Goal: Transaction & Acquisition: Book appointment/travel/reservation

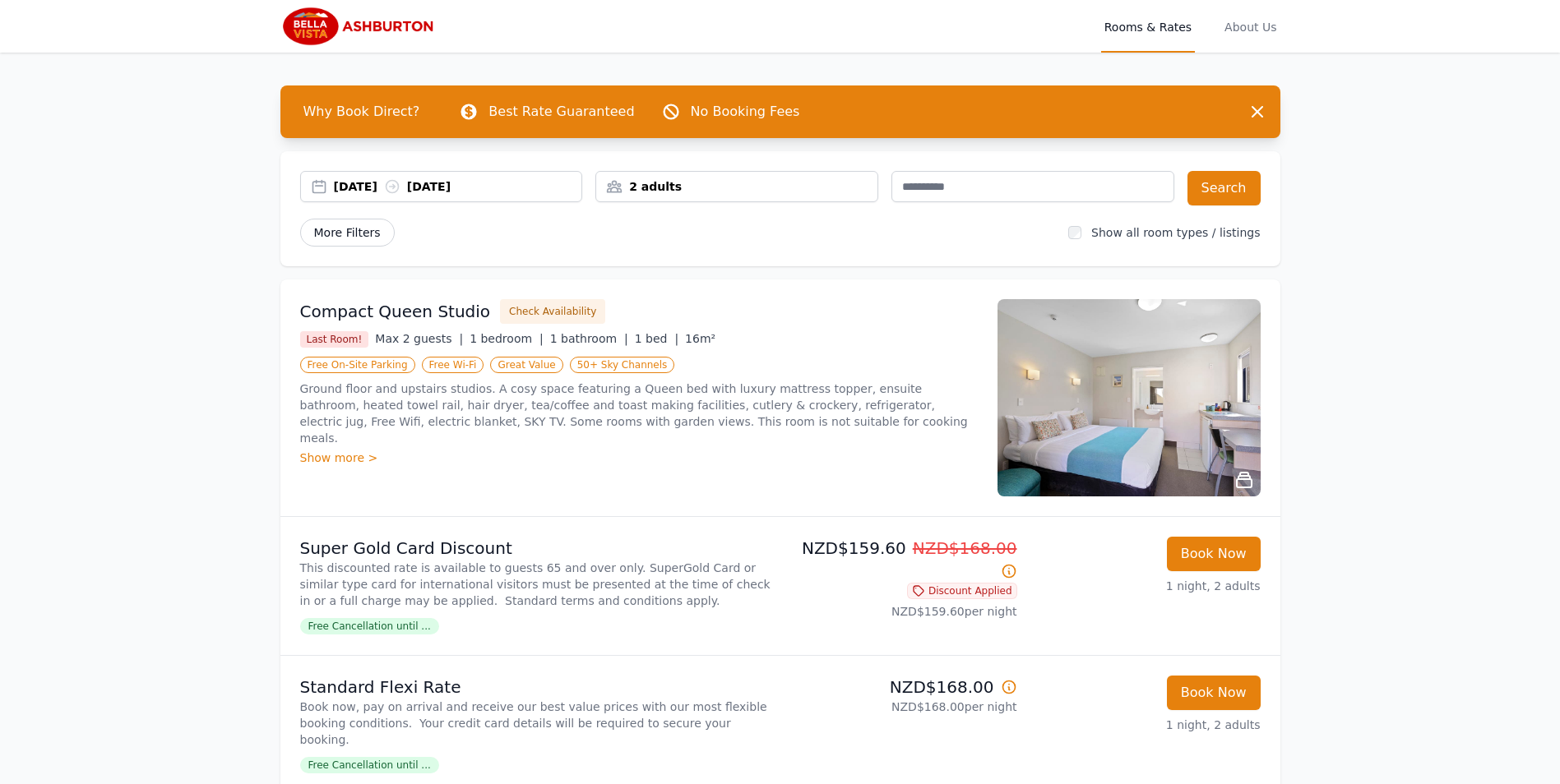
click at [377, 231] on span "More Filters" at bounding box center [346, 232] width 94 height 28
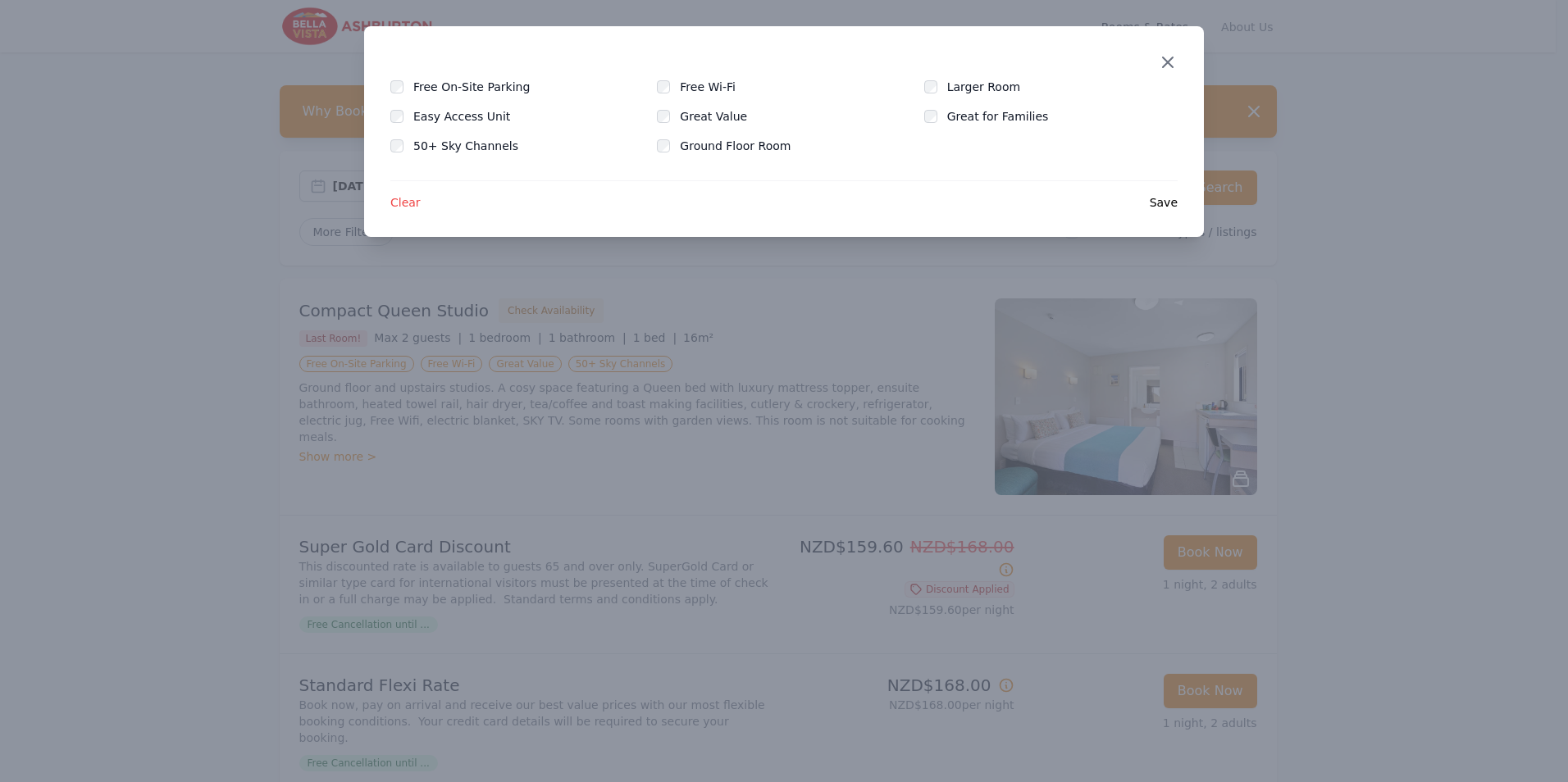
click at [1161, 66] on icon "button" at bounding box center [1167, 62] width 19 height 19
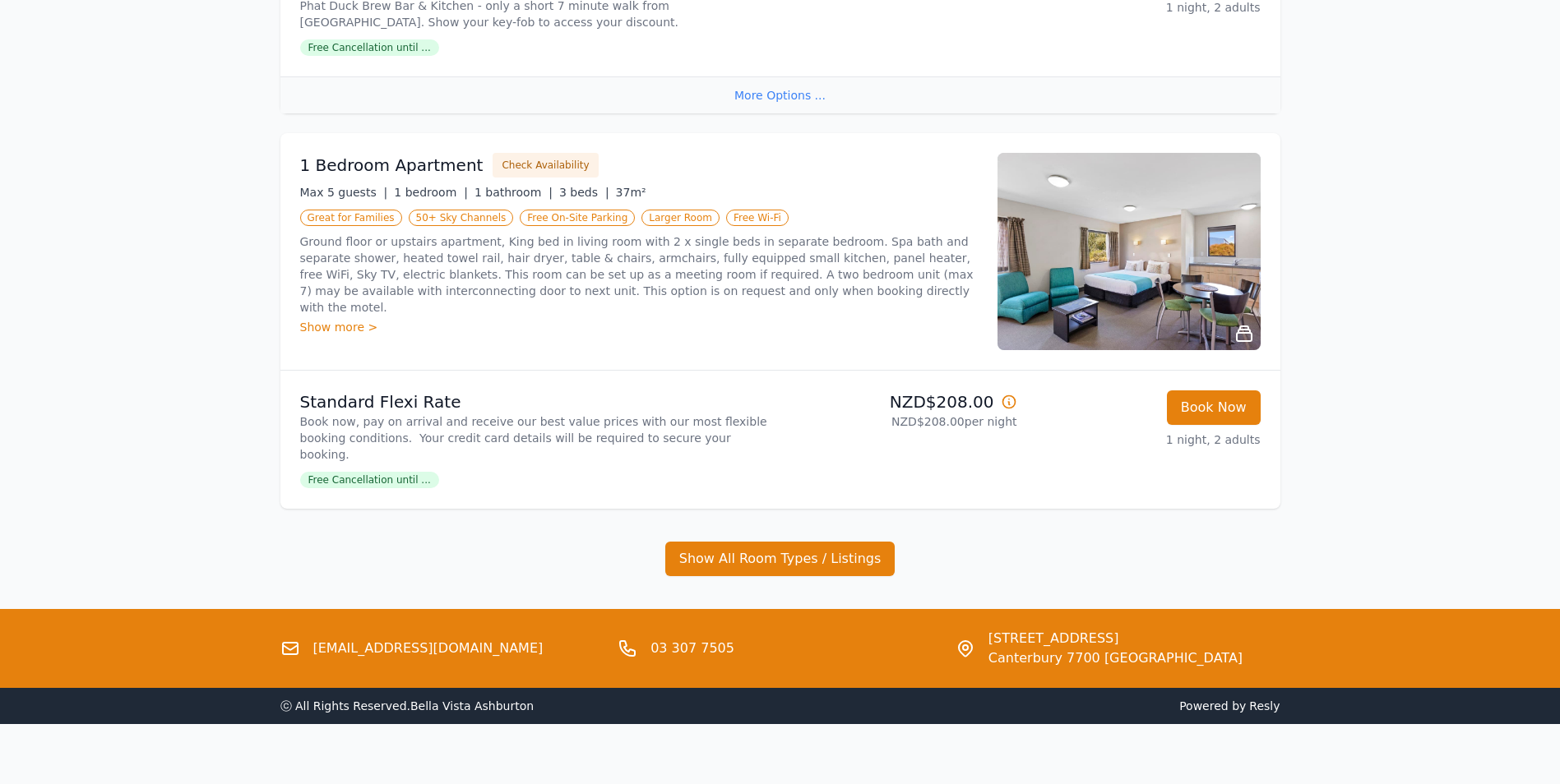
scroll to position [2573, 0]
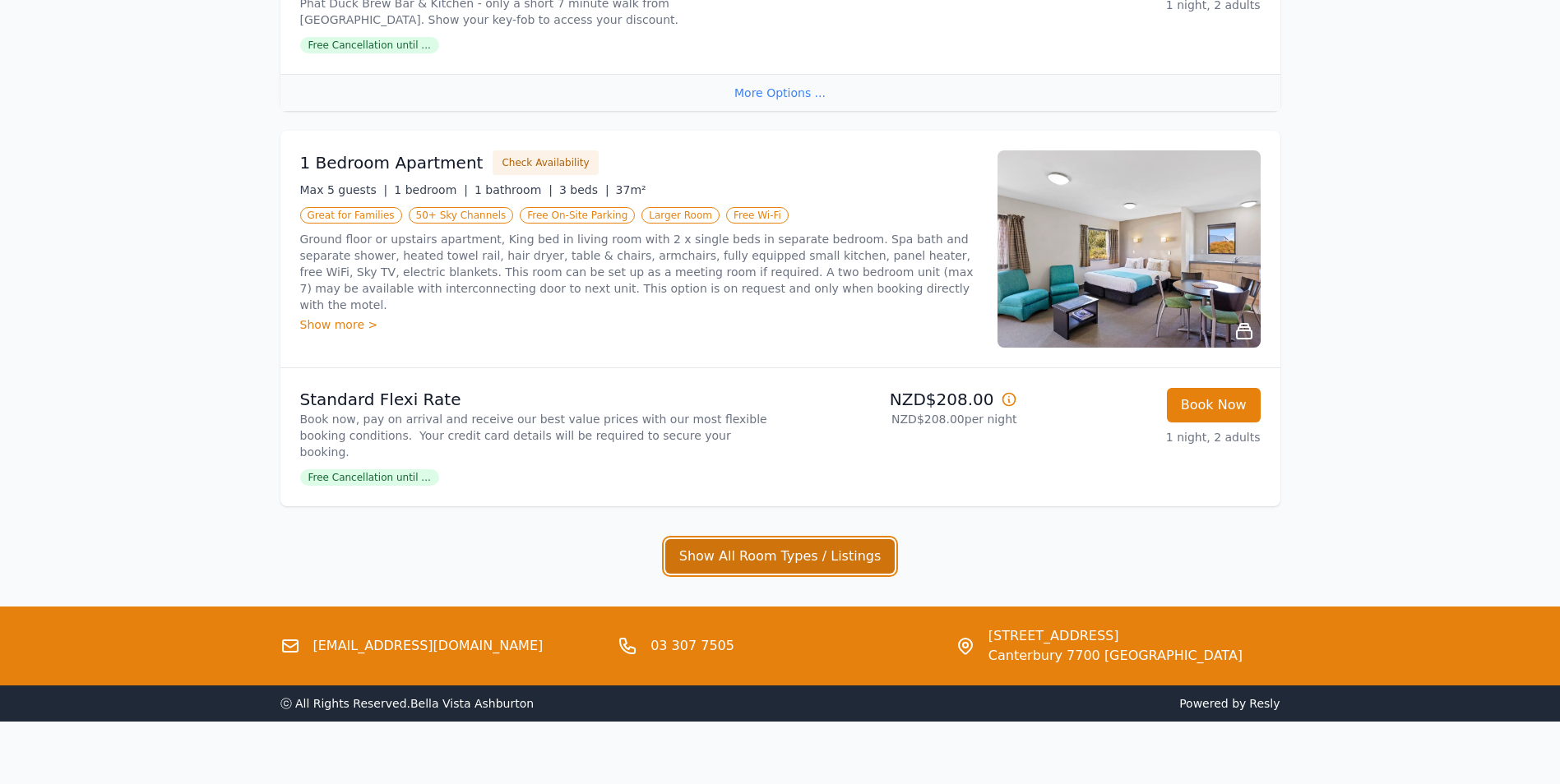
click at [801, 539] on button "Show All Room Types / Listings" at bounding box center [780, 555] width 231 height 34
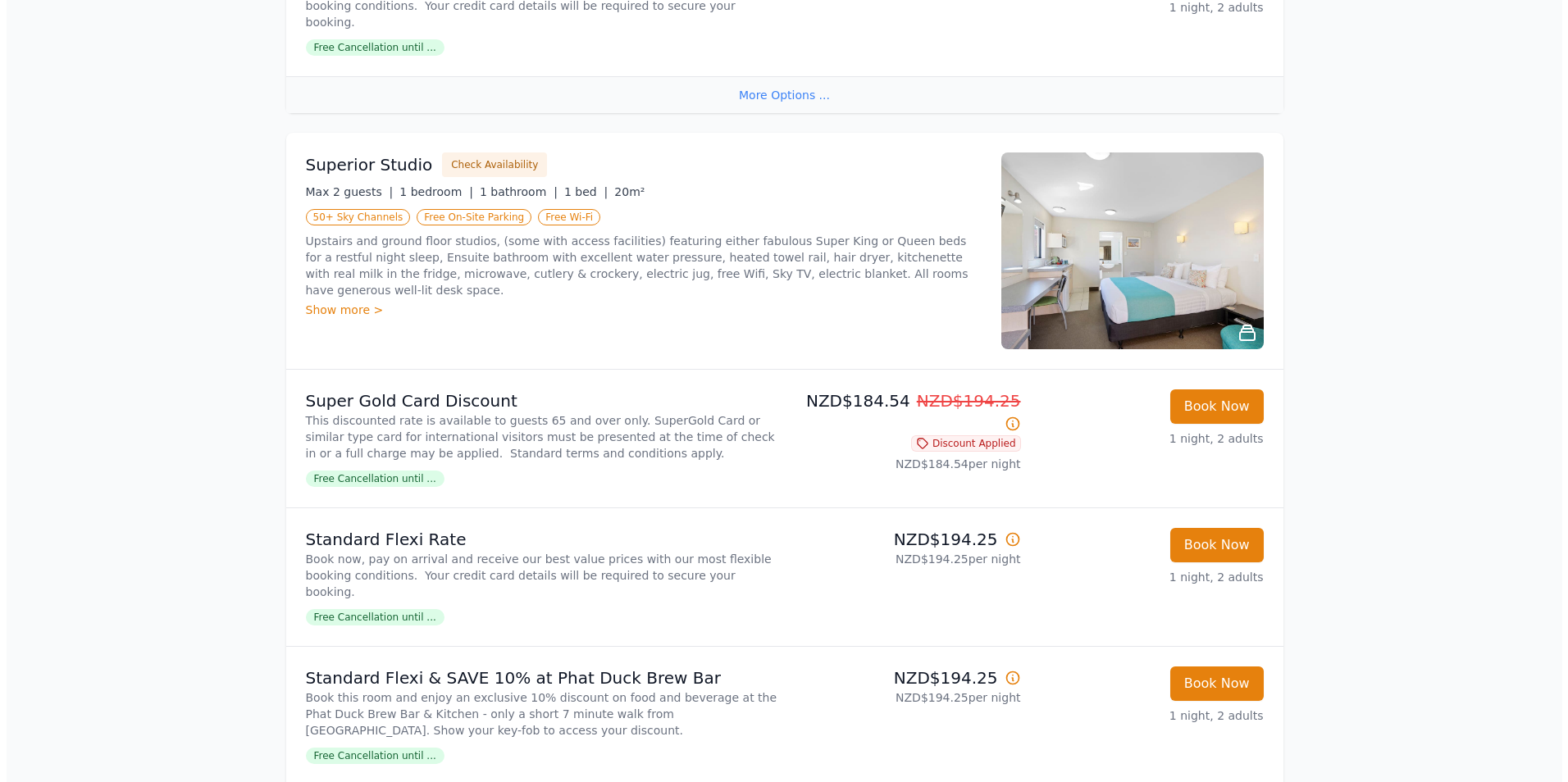
scroll to position [1746, 0]
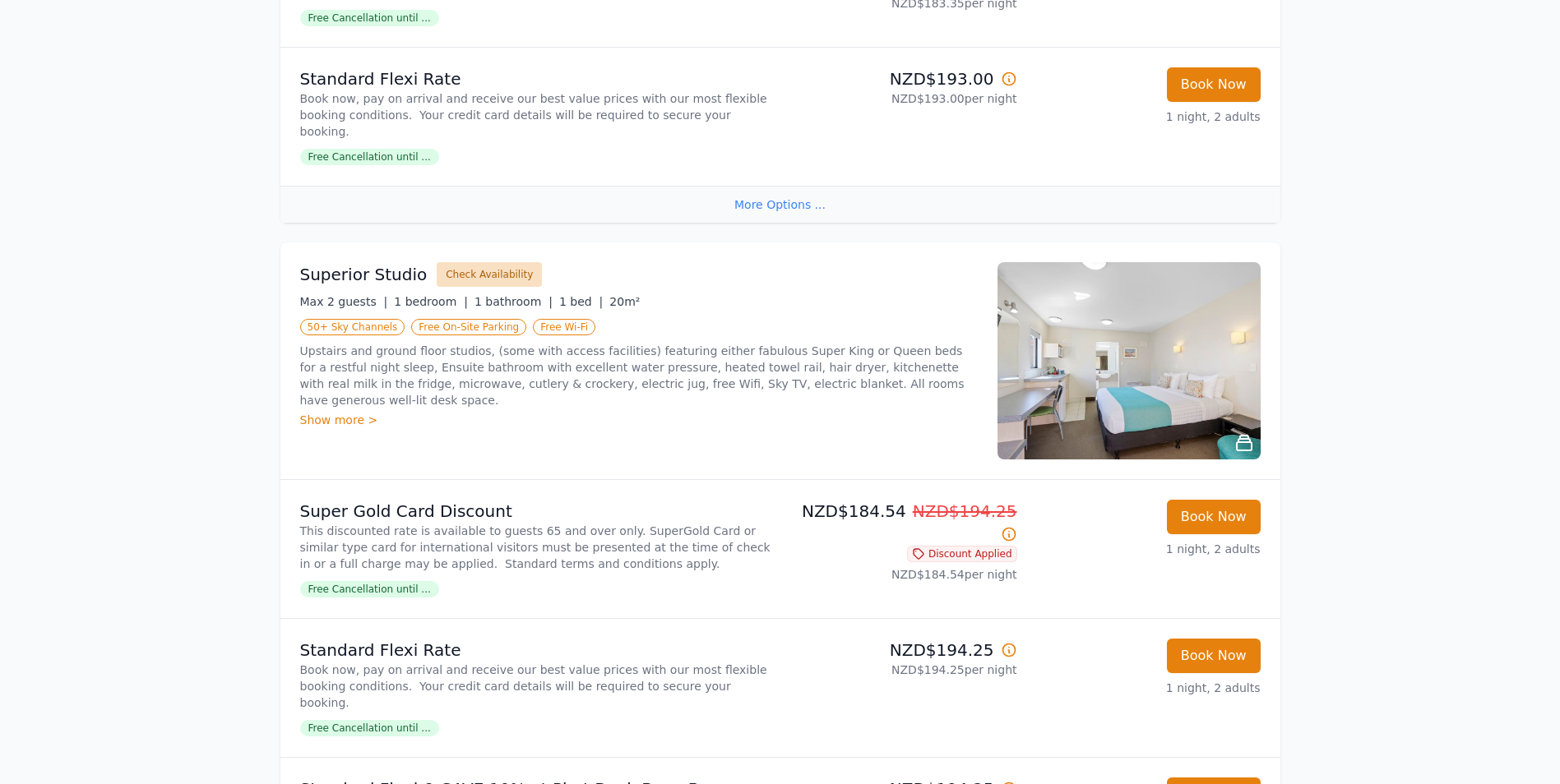
click at [482, 278] on button "Check Availability" at bounding box center [490, 274] width 105 height 24
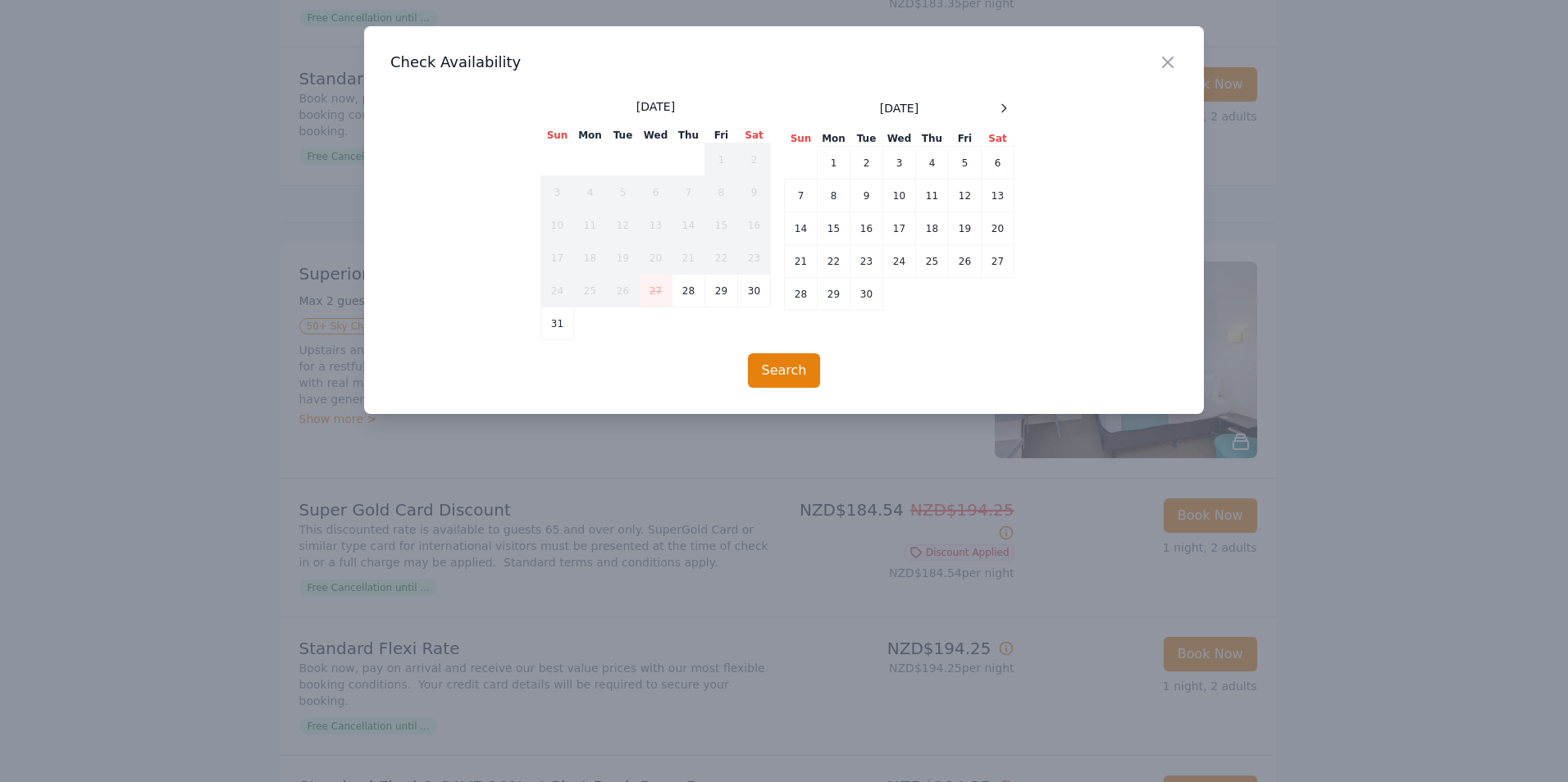
click at [1012, 98] on span at bounding box center [1003, 108] width 19 height 19
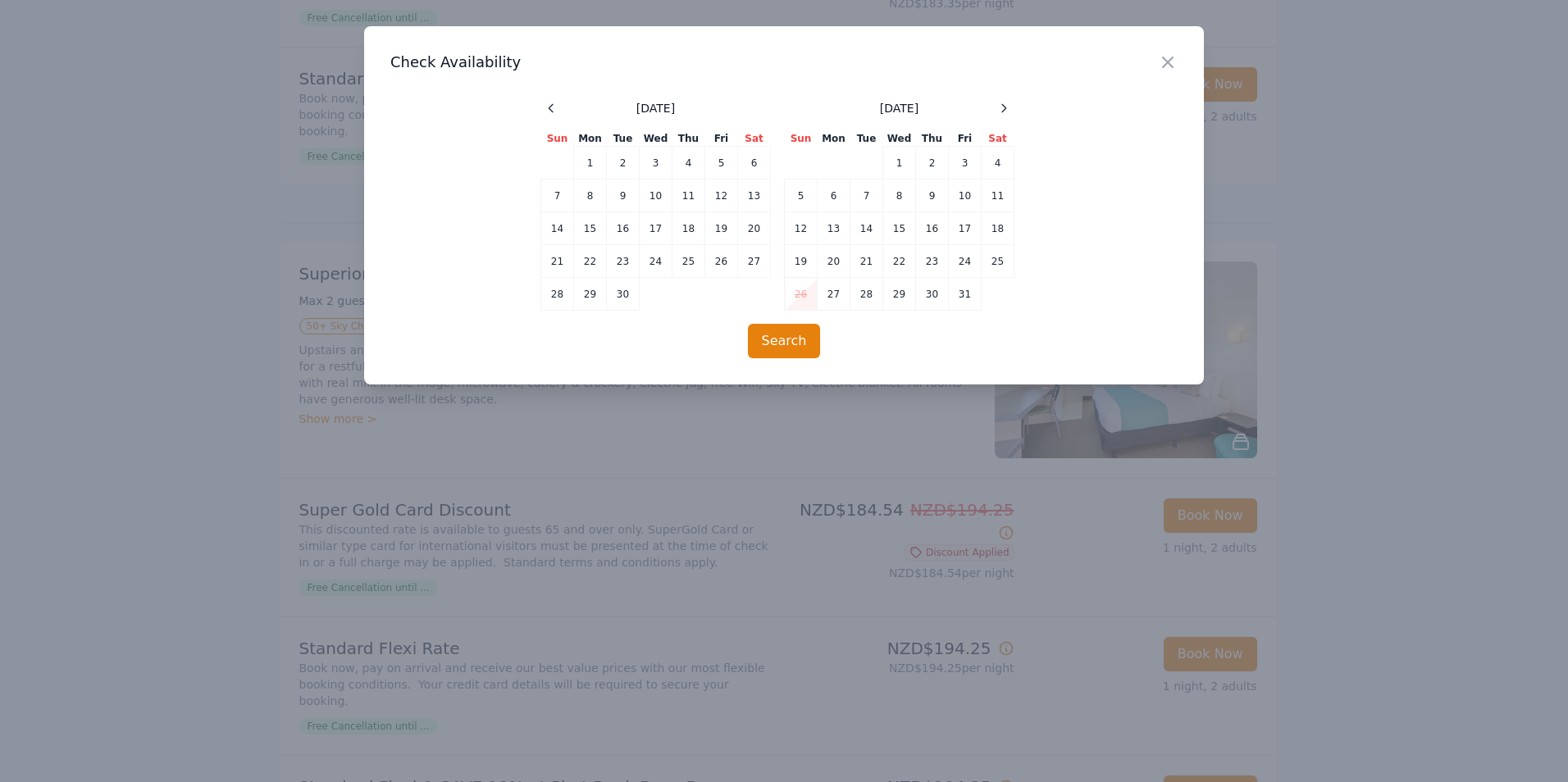
click at [1012, 98] on span at bounding box center [1003, 108] width 19 height 19
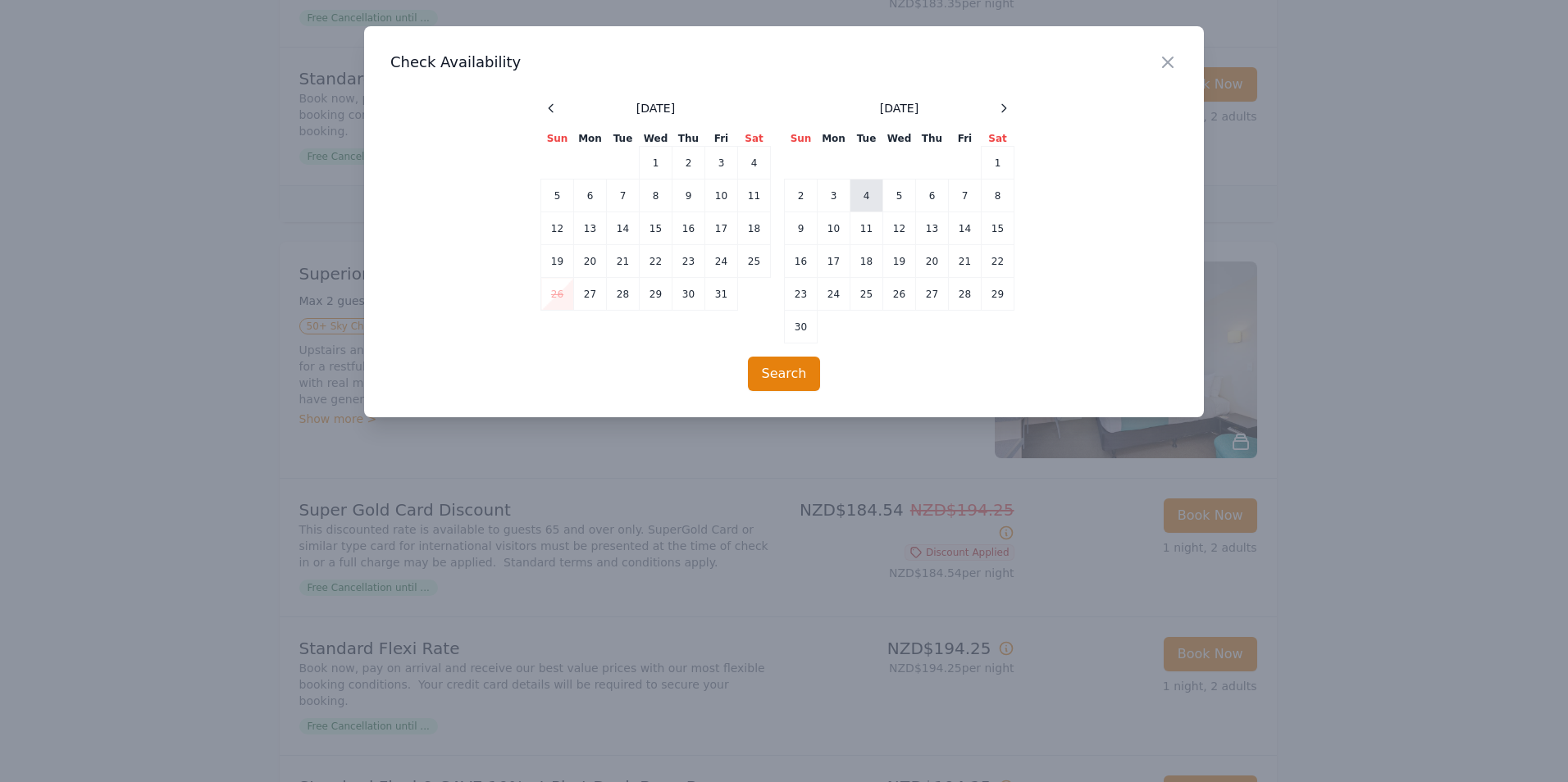
click at [862, 199] on td "4" at bounding box center [866, 196] width 33 height 33
click at [897, 194] on td "5" at bounding box center [899, 196] width 33 height 33
click at [786, 375] on button "Search" at bounding box center [784, 374] width 73 height 34
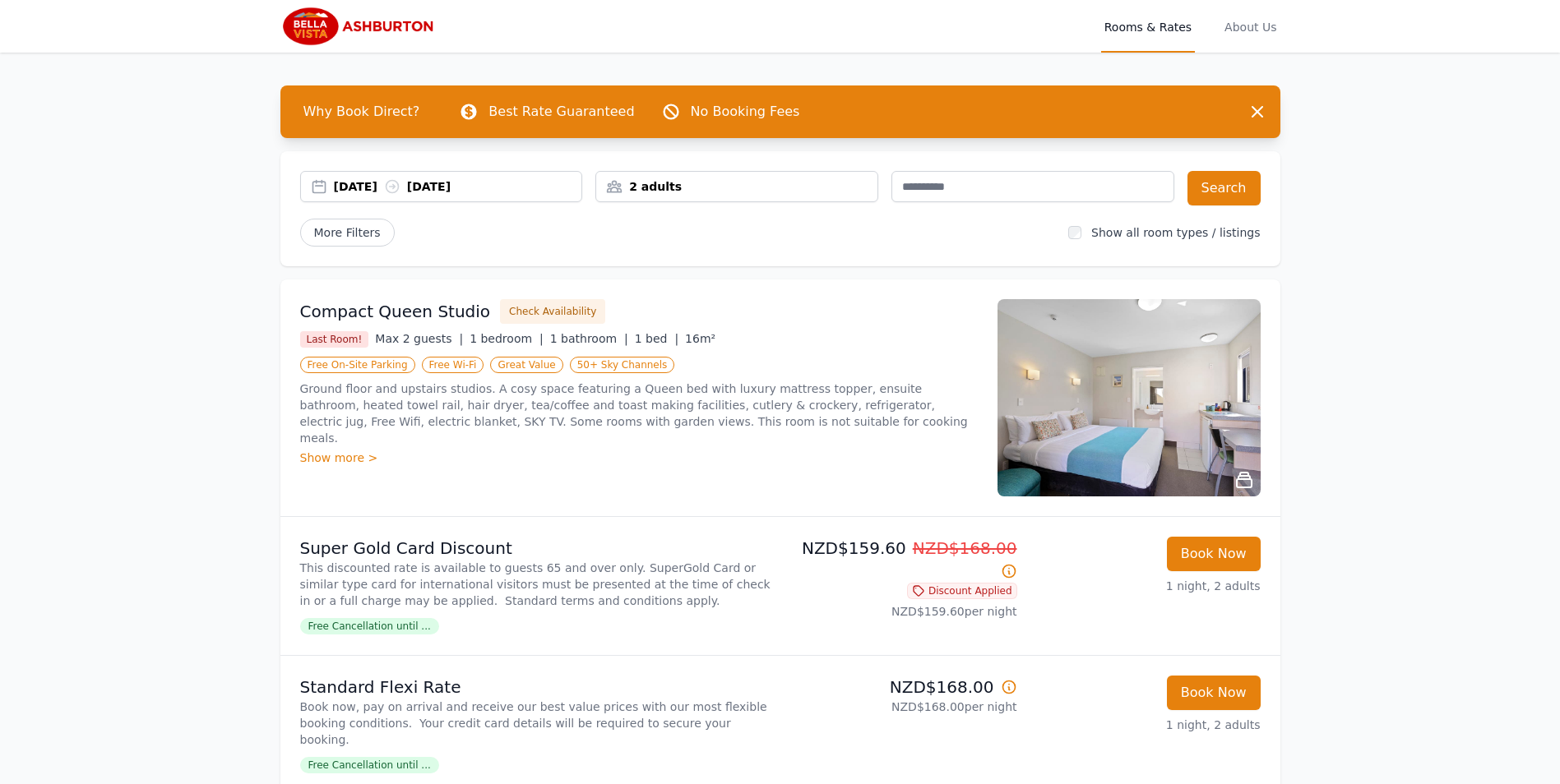
click at [1104, 384] on img at bounding box center [1129, 398] width 263 height 197
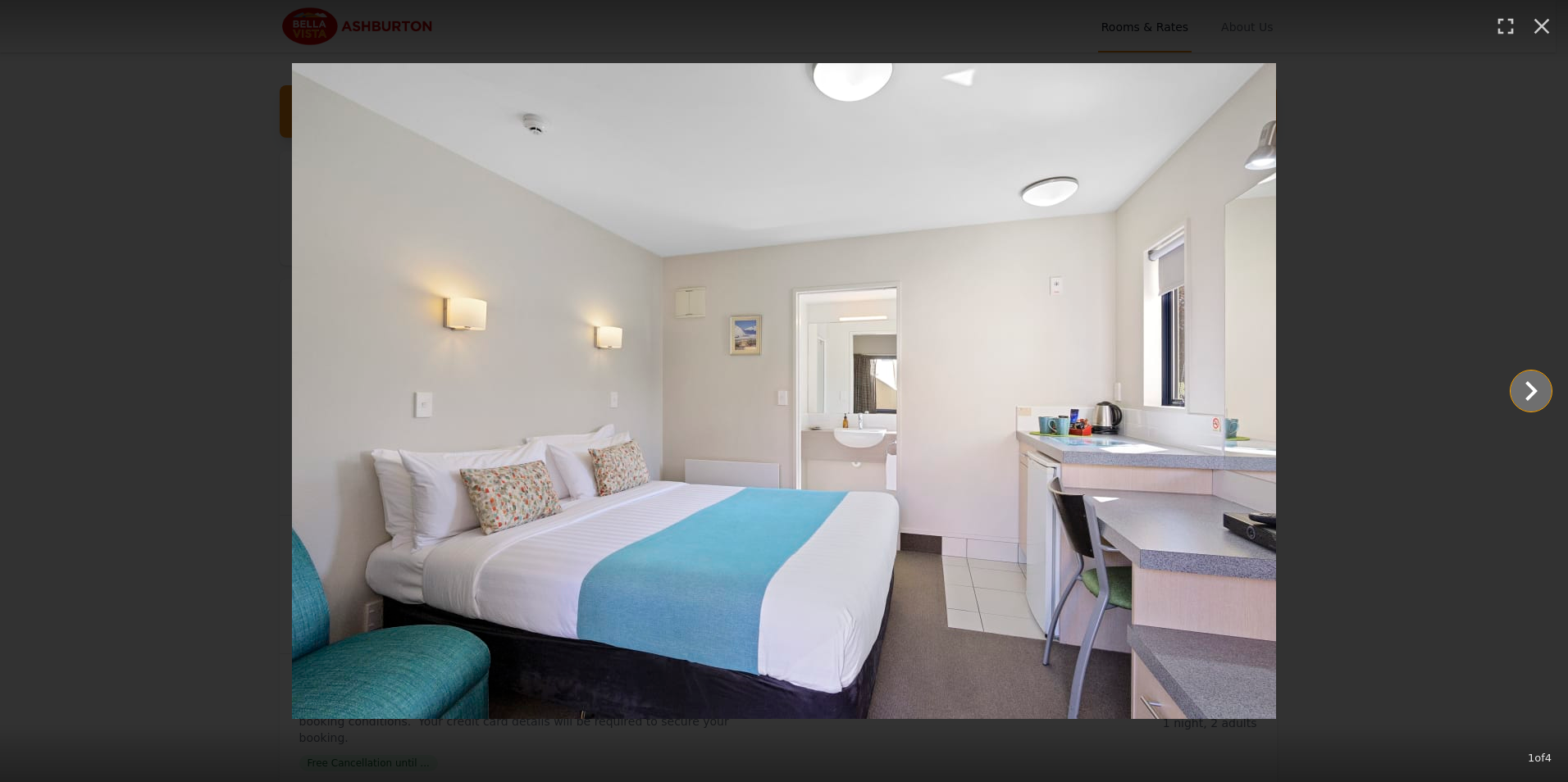
click at [1523, 400] on icon "Show slide 2 of 4" at bounding box center [1530, 391] width 40 height 40
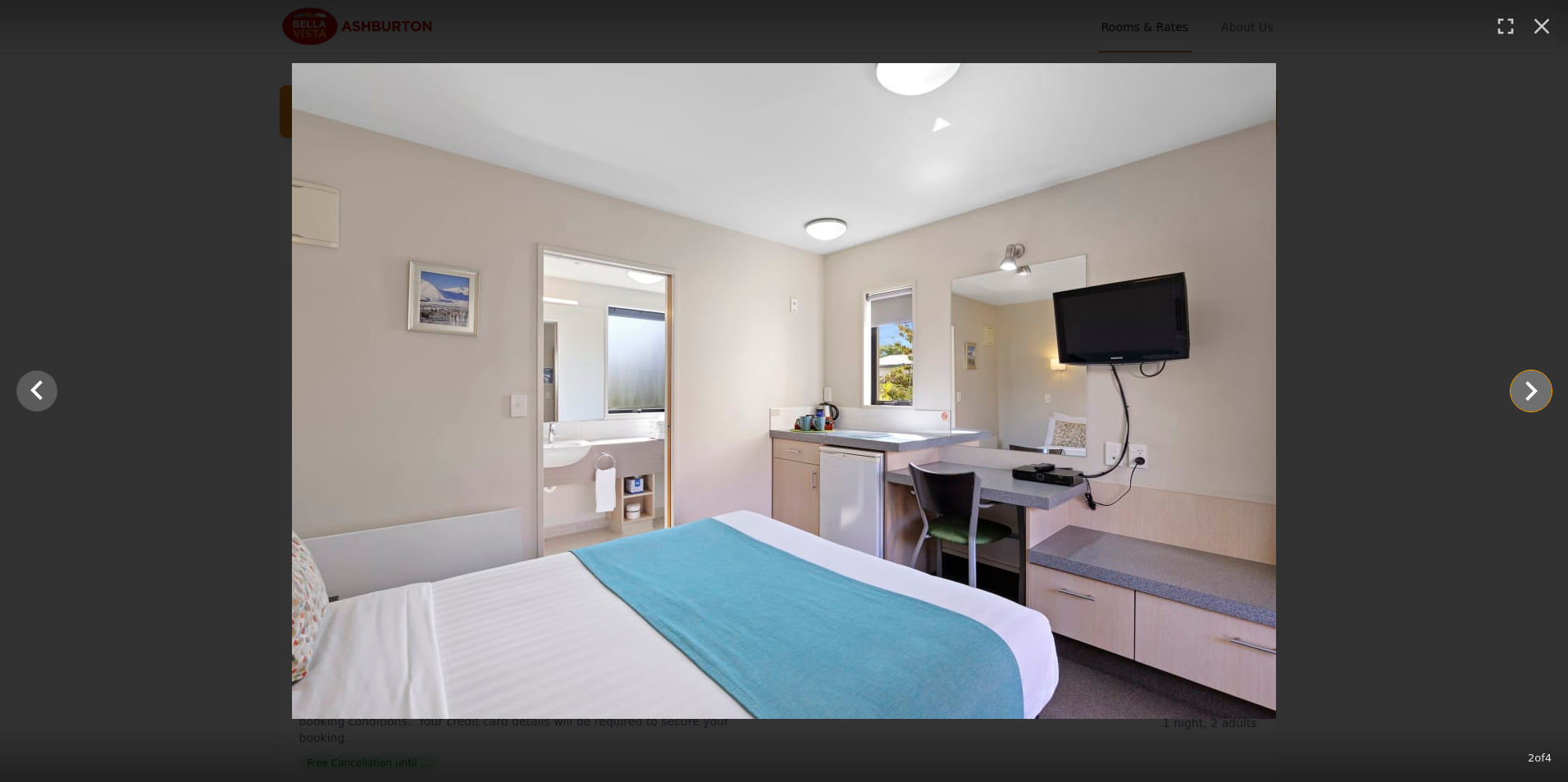
click at [1523, 400] on icon "Show slide 3 of 4" at bounding box center [1530, 391] width 40 height 40
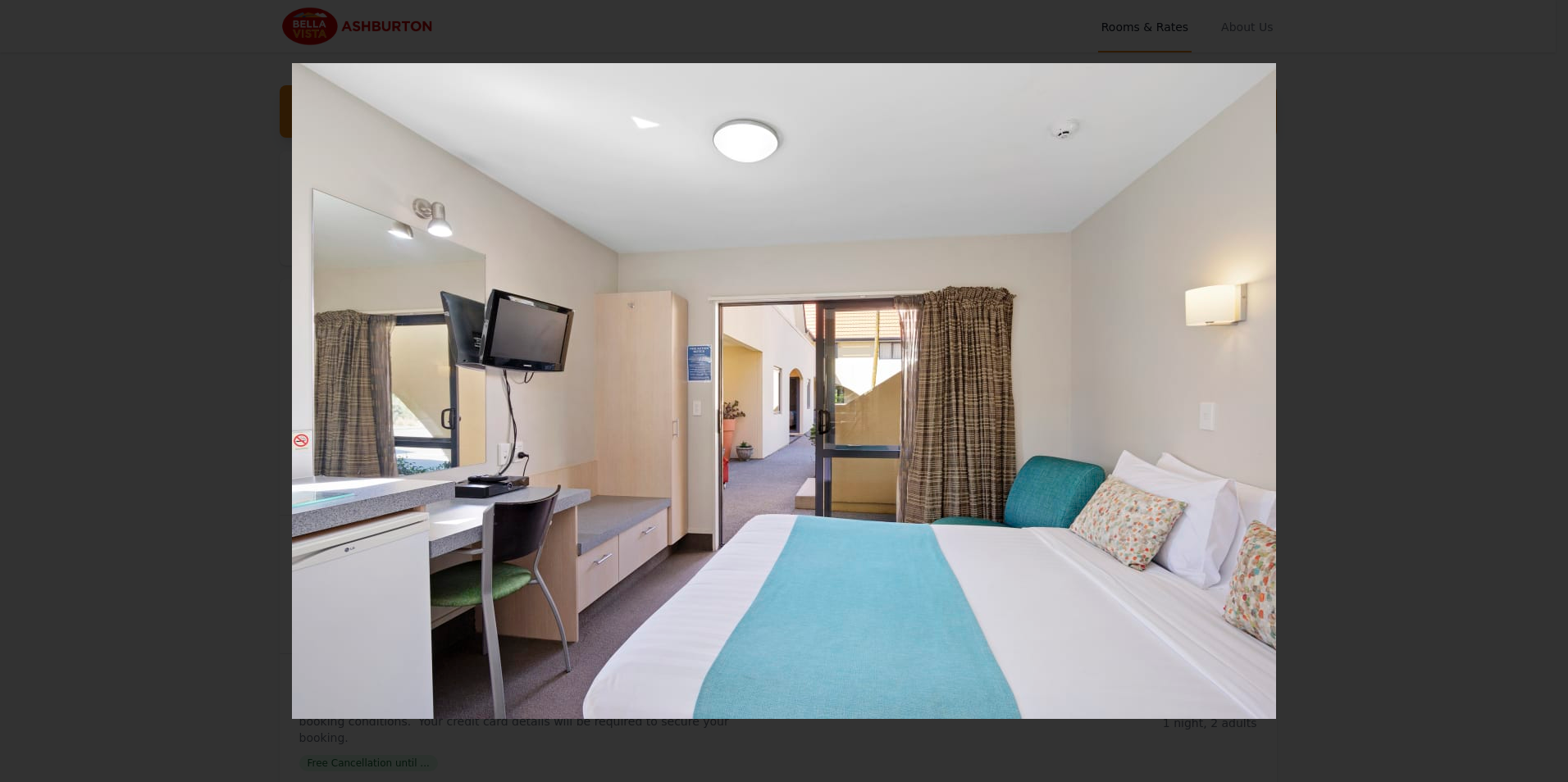
click at [1523, 400] on icon "Show slide 4 of 4" at bounding box center [1530, 391] width 40 height 40
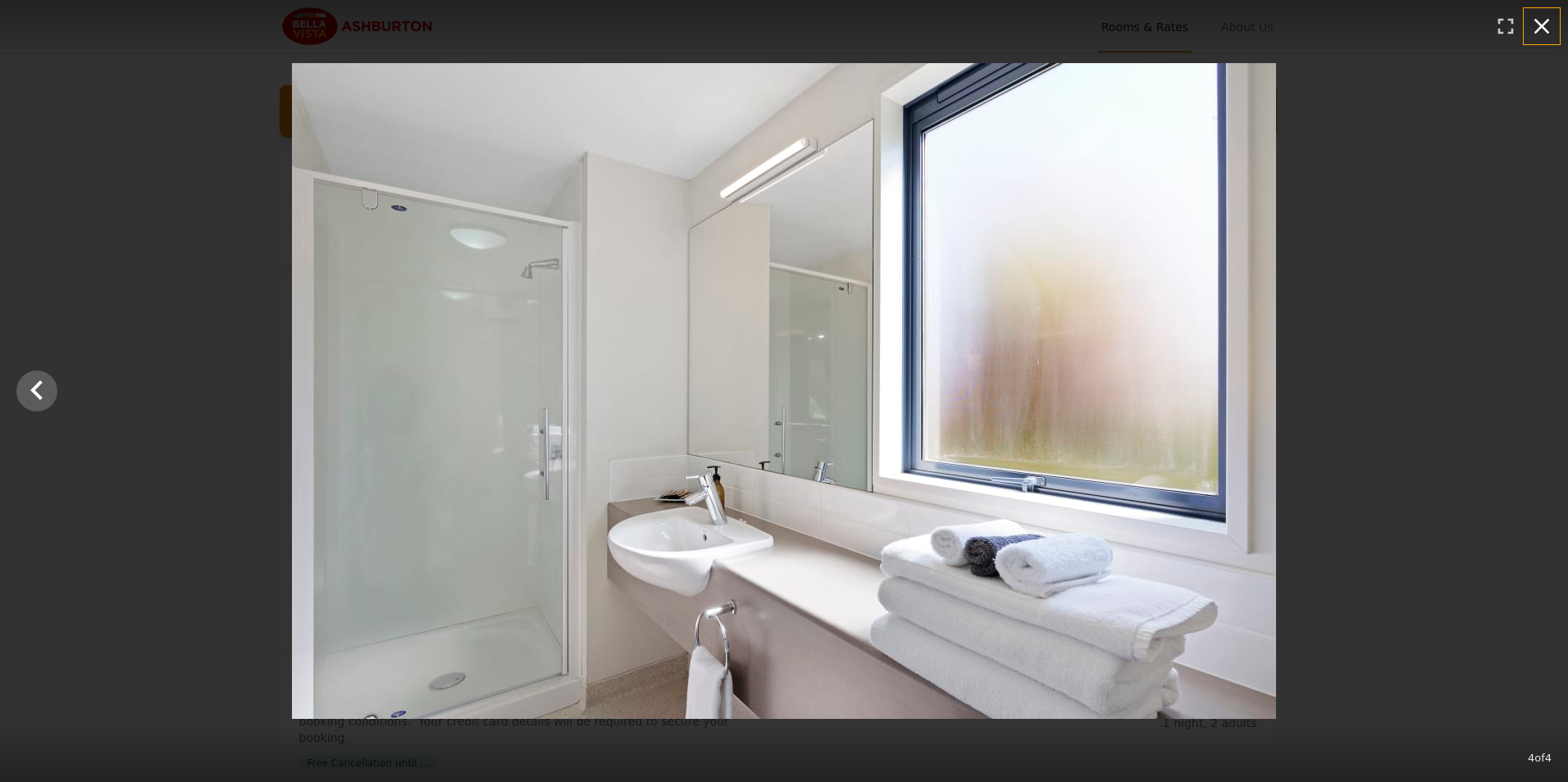
click at [1537, 19] on icon "button" at bounding box center [1541, 26] width 26 height 26
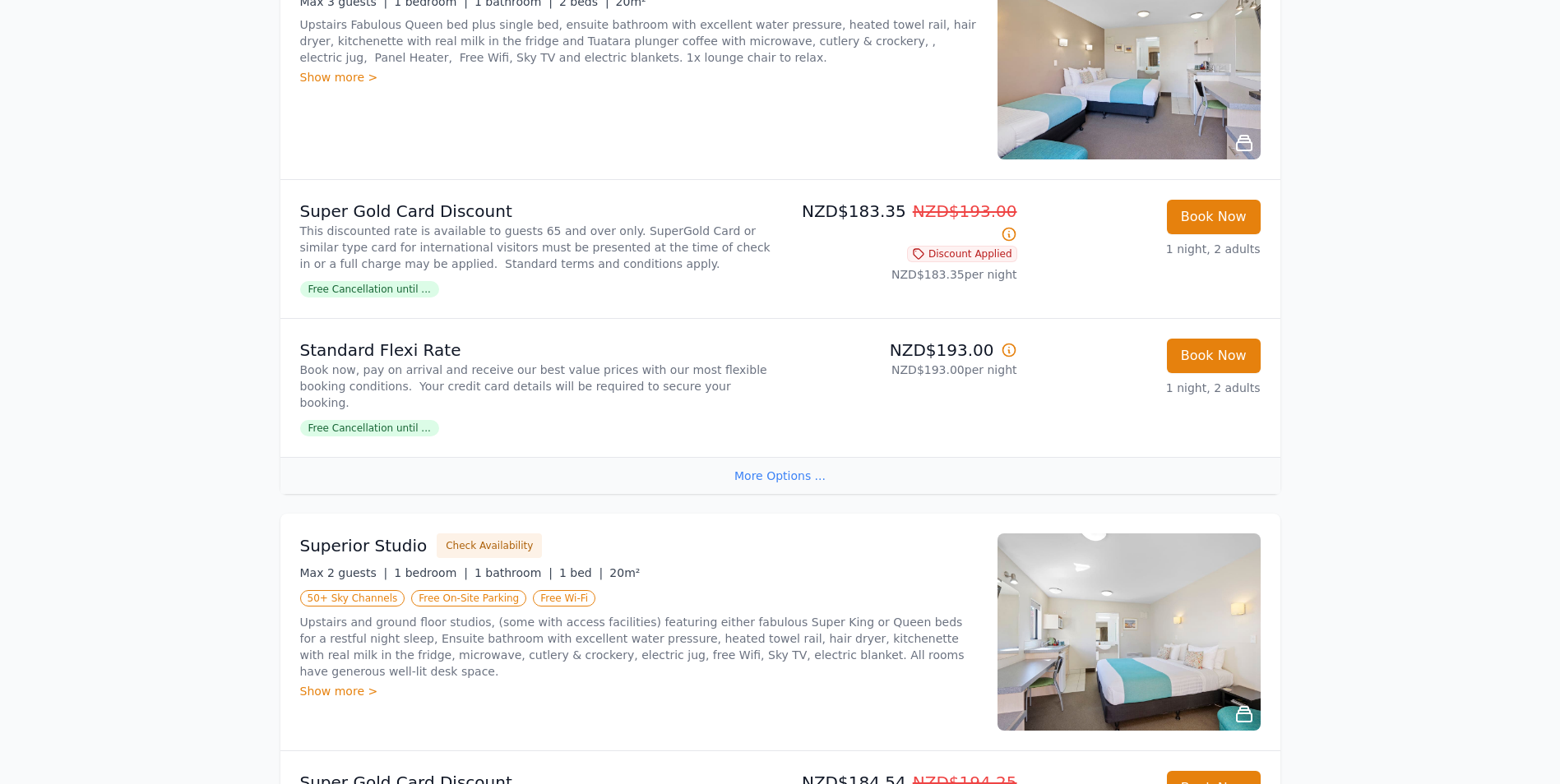
scroll to position [1644, 0]
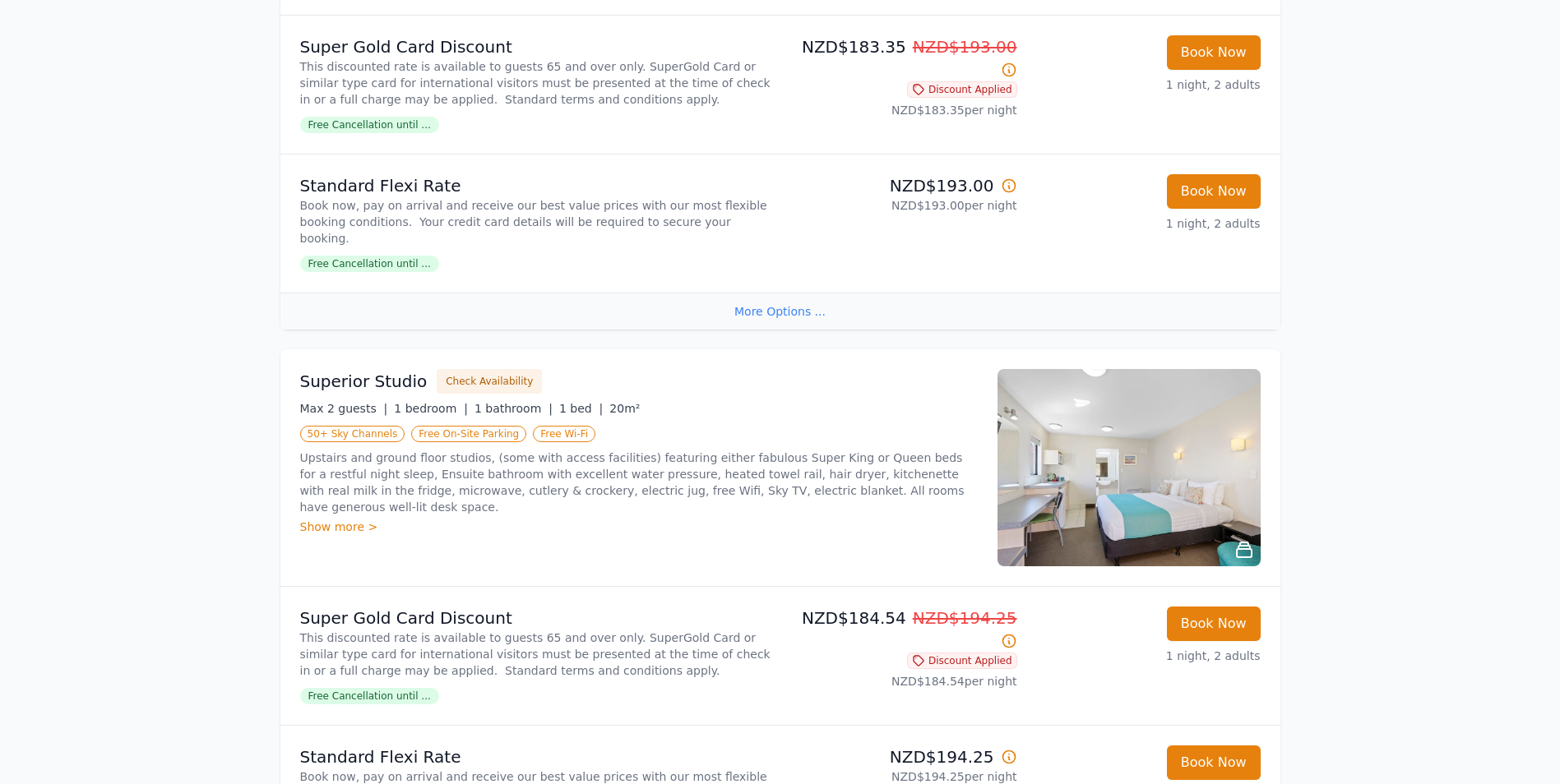
click at [1170, 465] on img at bounding box center [1129, 467] width 263 height 197
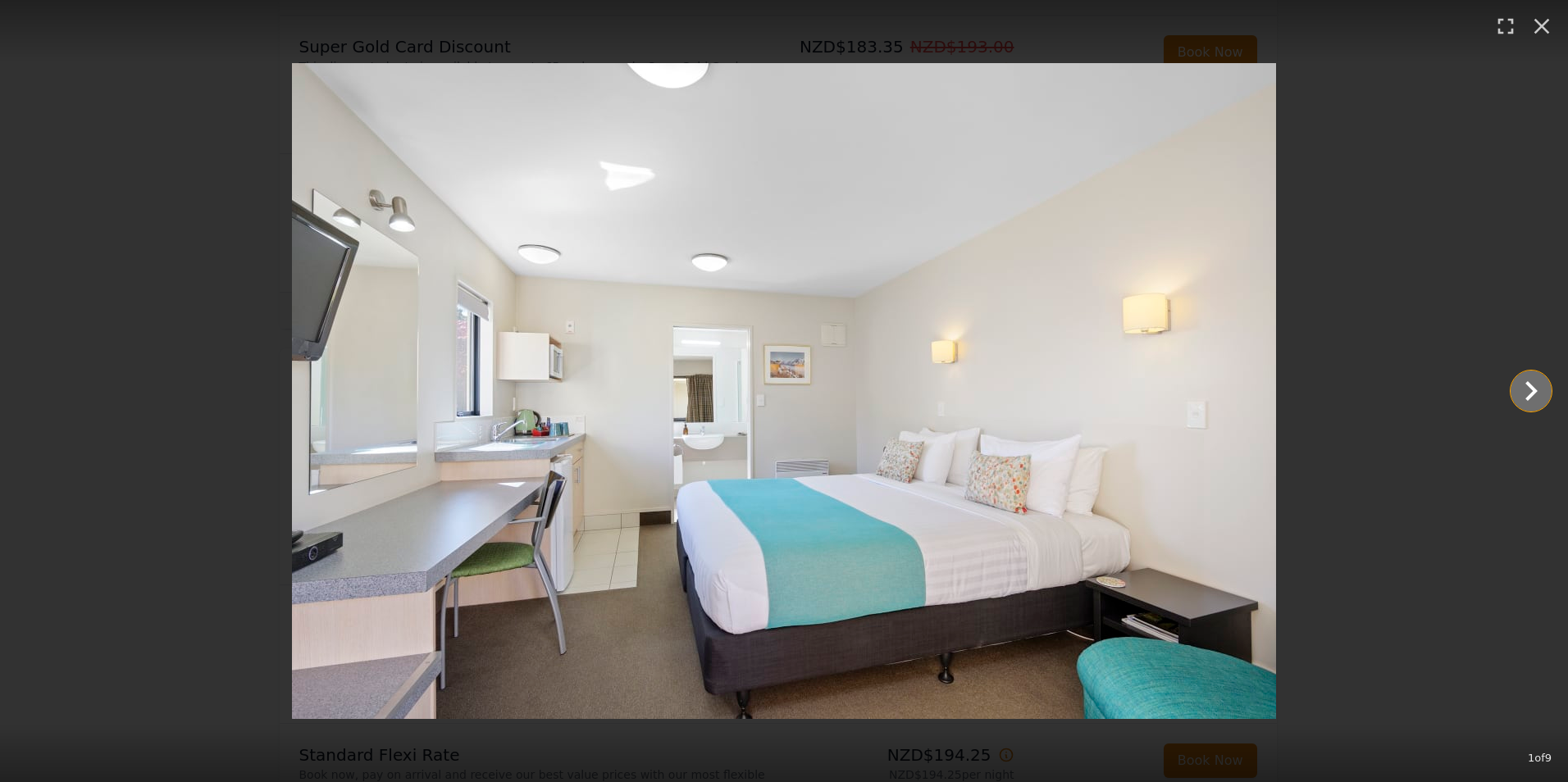
click at [1533, 398] on icon "Show slide 2 of 9" at bounding box center [1530, 391] width 40 height 40
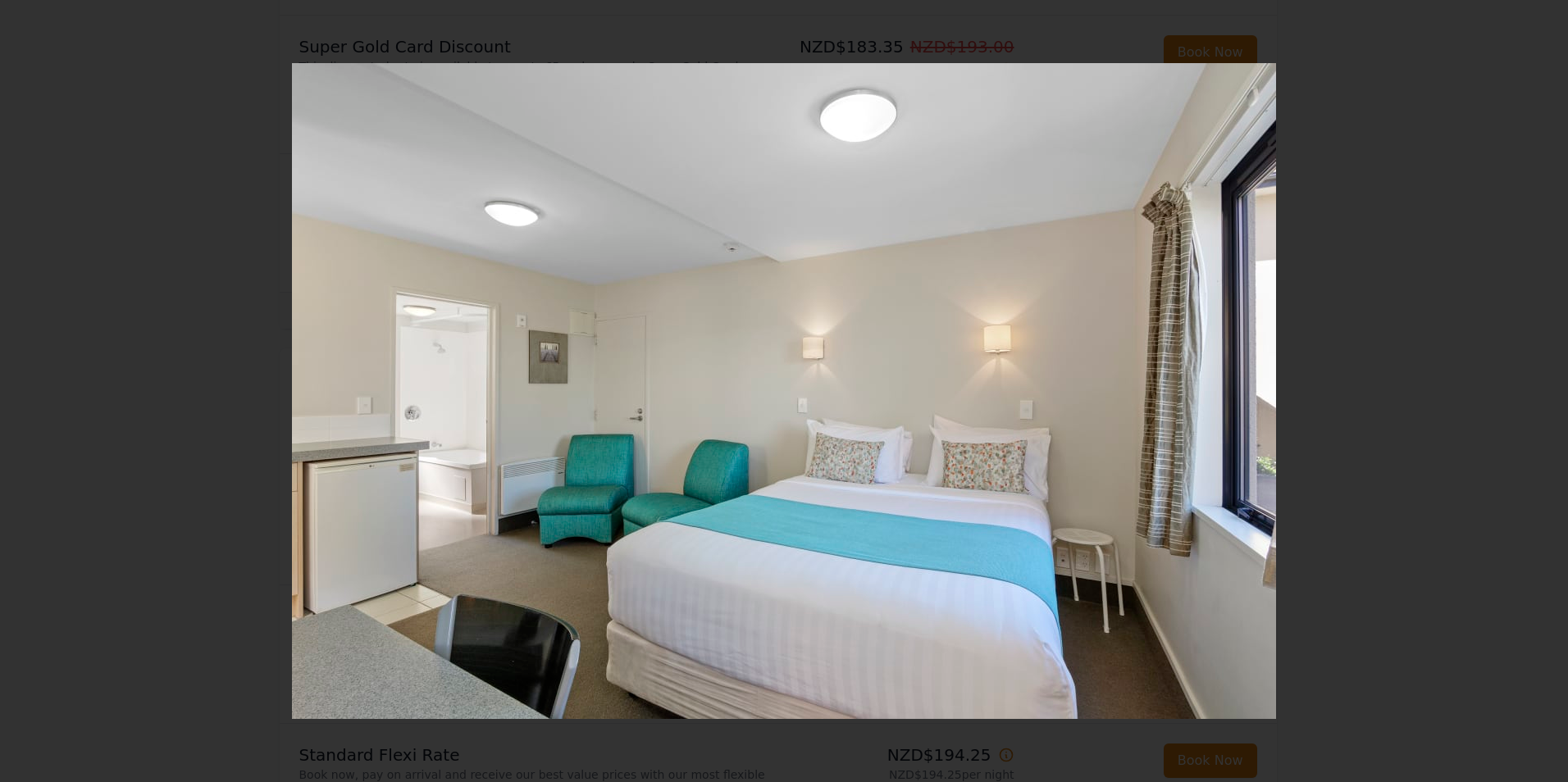
click at [1533, 398] on icon "Show slide 3 of 9" at bounding box center [1530, 391] width 40 height 40
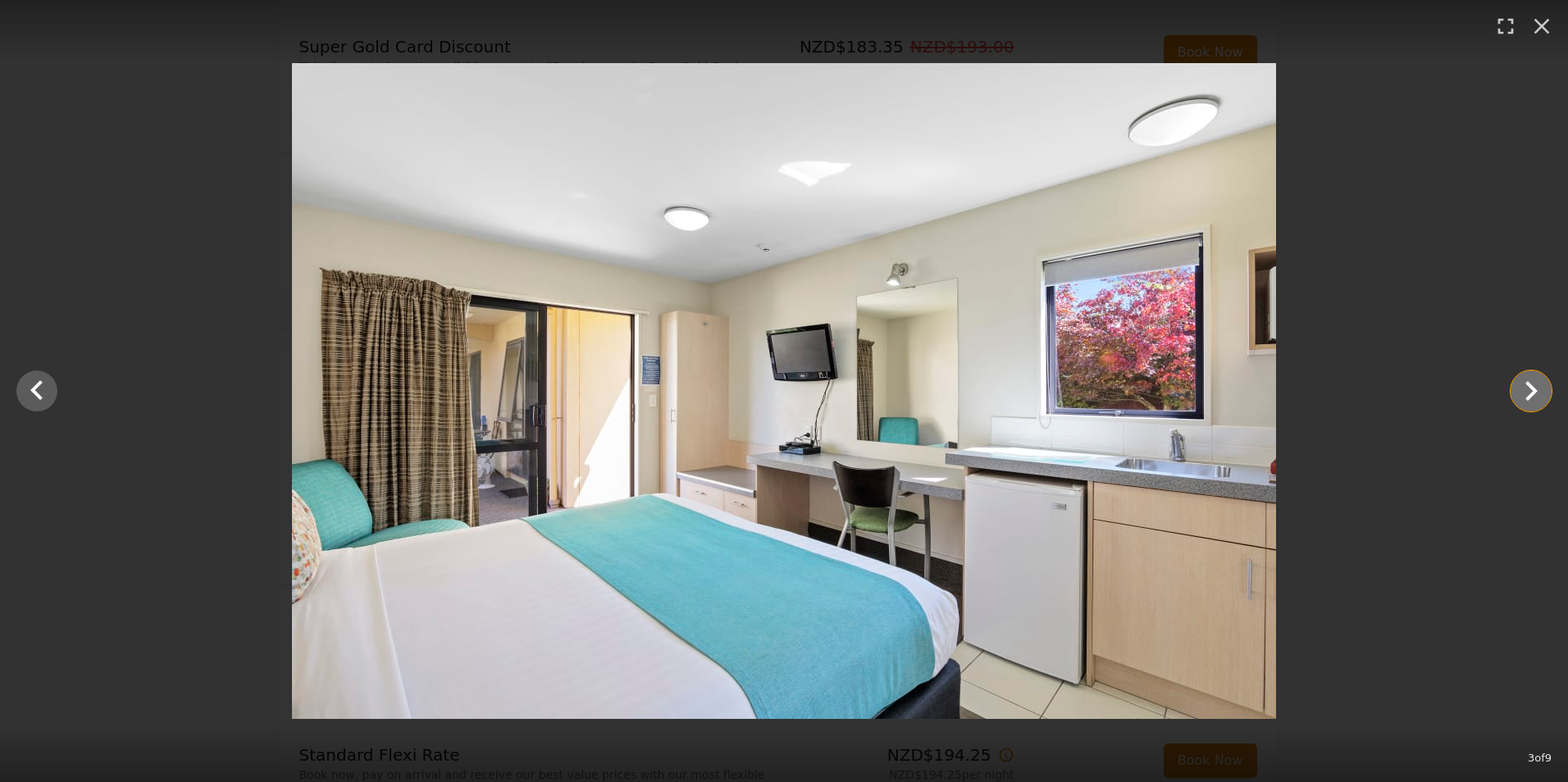
click at [1533, 398] on icon "Show slide 4 of 9" at bounding box center [1530, 391] width 40 height 40
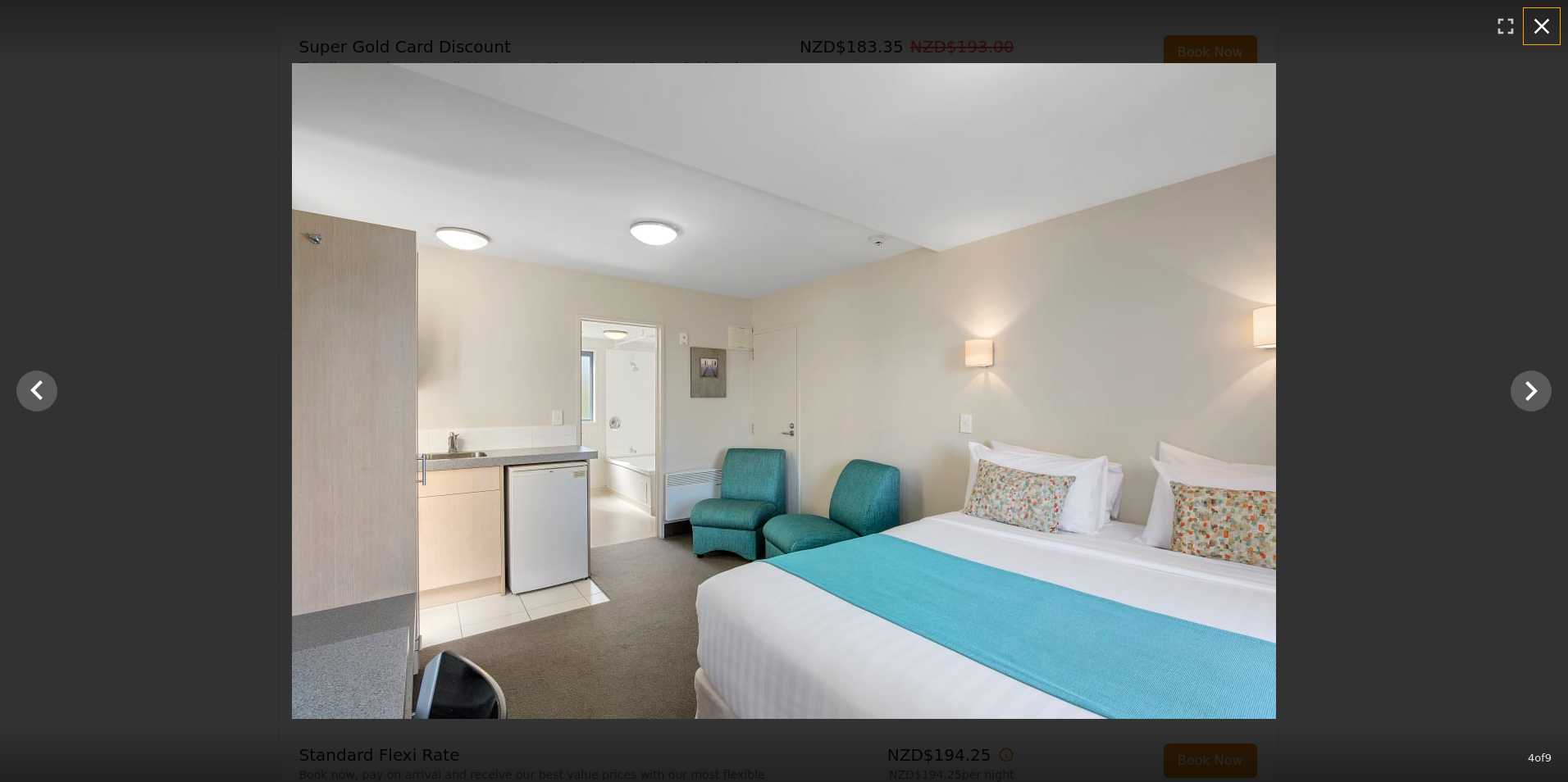
click at [1547, 31] on icon "button" at bounding box center [1542, 26] width 16 height 16
